Goal: Task Accomplishment & Management: Use online tool/utility

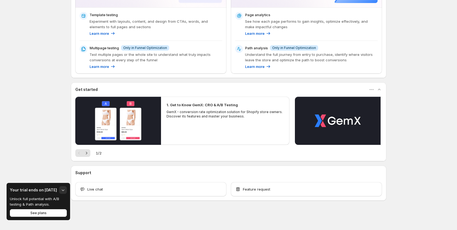
scroll to position [125, 0]
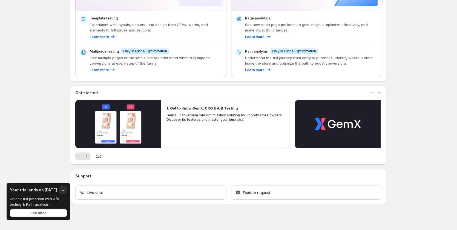
scroll to position [125, 0]
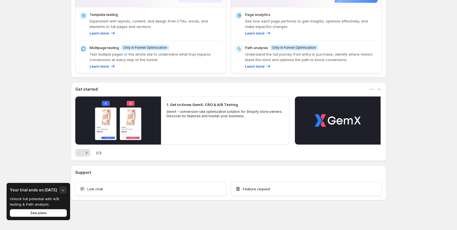
click at [172, 129] on div "1. Get to Know GemX: CRO & A/B Testing GemX - conversion rate optimization solu…" at bounding box center [225, 120] width 129 height 48
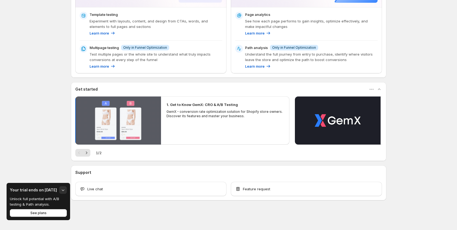
click at [144, 120] on button "Play video" at bounding box center [118, 120] width 86 height 48
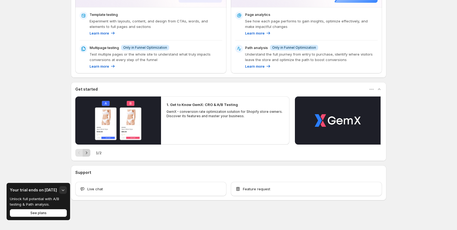
click at [89, 153] on icon "Next" at bounding box center [86, 152] width 5 height 5
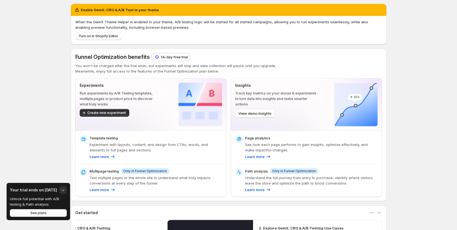
scroll to position [0, 0]
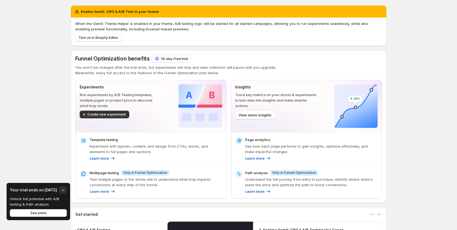
click at [126, 101] on p "Run experiments by A/B Testing templates, multiple pages or product price to di…" at bounding box center [120, 100] width 81 height 16
click at [102, 156] on p "Learn more" at bounding box center [99, 157] width 19 height 5
click at [114, 157] on icon at bounding box center [112, 157] width 5 height 5
click at [102, 146] on p "Experiment with layouts, content, and design from CTAs, words, and elements to …" at bounding box center [156, 148] width 132 height 11
click at [93, 155] on p "Learn more" at bounding box center [99, 157] width 19 height 5
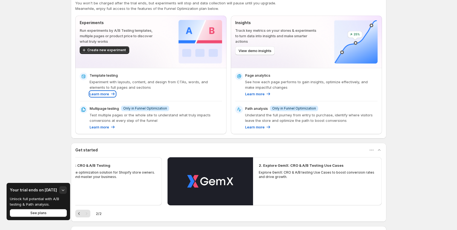
scroll to position [55, 0]
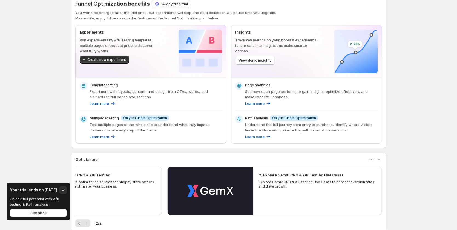
click at [101, 130] on p "Test multiple pages or the whole site to understand what truly impacts conversi…" at bounding box center [156, 127] width 132 height 11
click at [101, 133] on div "Multipage testing Info Only in Funnel Optimization Test multiple pages or the w…" at bounding box center [156, 127] width 132 height 24
click at [100, 134] on p "Learn more" at bounding box center [99, 136] width 19 height 5
click at [102, 134] on div "Multipage testing Info Only in Funnel Optimization Test multiple pages or the w…" at bounding box center [156, 127] width 132 height 24
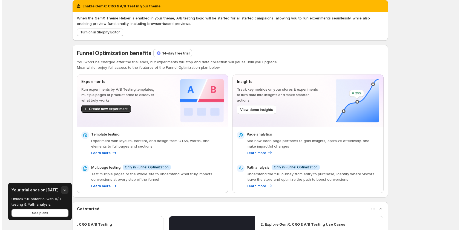
scroll to position [0, 0]
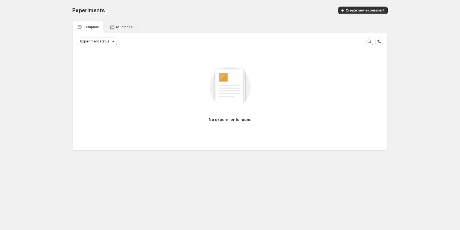
click at [120, 31] on div "Multipage" at bounding box center [121, 27] width 33 height 12
click at [93, 25] on p "Template" at bounding box center [91, 27] width 16 height 4
click at [131, 21] on div "Multipage" at bounding box center [121, 27] width 33 height 12
click at [92, 25] on p "Template" at bounding box center [91, 27] width 16 height 4
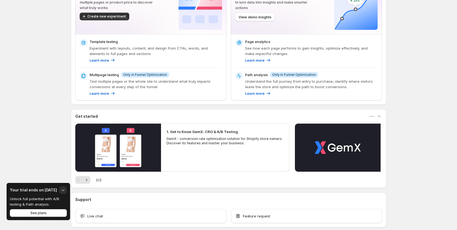
scroll to position [98, 0]
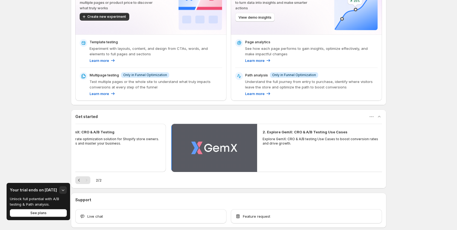
drag, startPoint x: 323, startPoint y: 142, endPoint x: 191, endPoint y: 142, distance: 131.7
click at [194, 142] on button "Play video" at bounding box center [214, 148] width 86 height 48
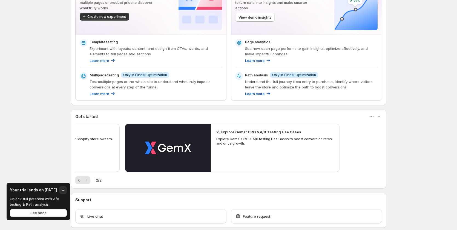
drag, startPoint x: 293, startPoint y: 142, endPoint x: 242, endPoint y: 158, distance: 53.6
click at [242, 158] on div "2. Explore GemX: CRO & A/B Testing Use Cases Explore GemX: CRO & A/B testing Us…" at bounding box center [275, 148] width 129 height 48
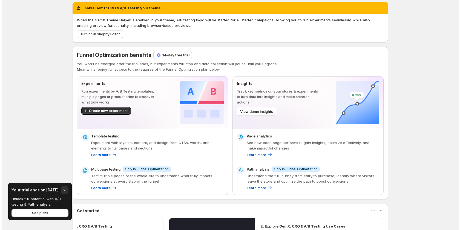
scroll to position [0, 0]
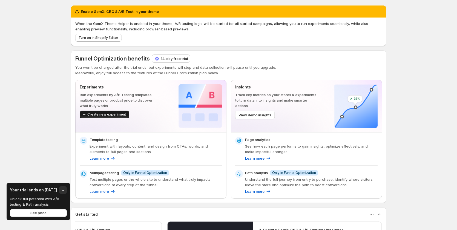
click at [119, 116] on span "Create new experiment" at bounding box center [106, 114] width 39 height 4
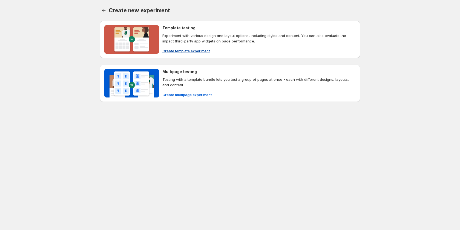
click at [181, 51] on span "Create template experiment" at bounding box center [185, 50] width 47 height 5
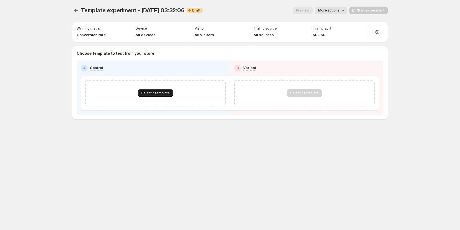
click at [165, 92] on span "Select a template" at bounding box center [155, 93] width 28 height 4
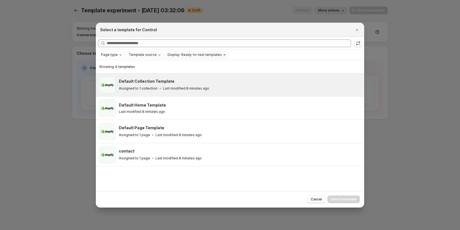
click at [147, 88] on p "Assigned to 1 collection" at bounding box center [138, 88] width 39 height 4
click at [342, 196] on button "Select template" at bounding box center [343, 199] width 32 height 8
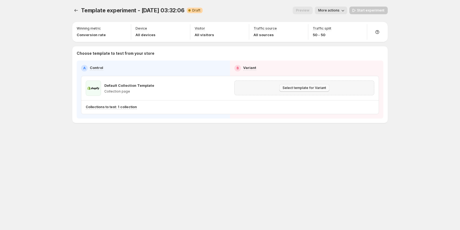
click at [310, 86] on span "Select template for Variant" at bounding box center [305, 88] width 44 height 4
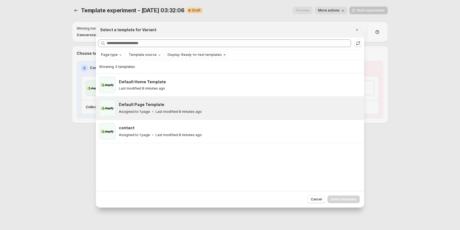
click at [133, 110] on p "Assigned to 1 page" at bounding box center [134, 112] width 31 height 4
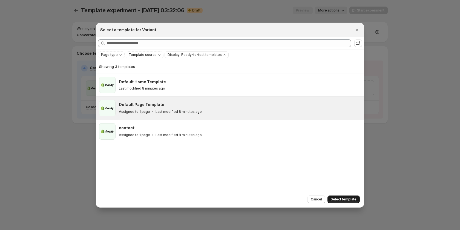
click at [347, 199] on span "Select template" at bounding box center [344, 199] width 26 height 4
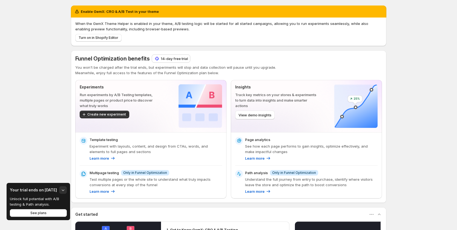
click at [9, 141] on div "Enable GemX: CRO & A/B Test in your theme When the GemX Theme Helper is enabled…" at bounding box center [228, 177] width 457 height 355
